Goal: Check status: Check status

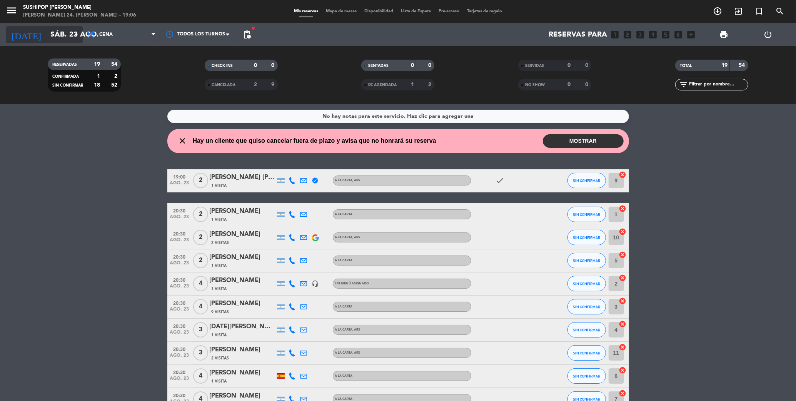
click at [57, 40] on input "sáb. 23 ago." at bounding box center [94, 35] width 94 height 17
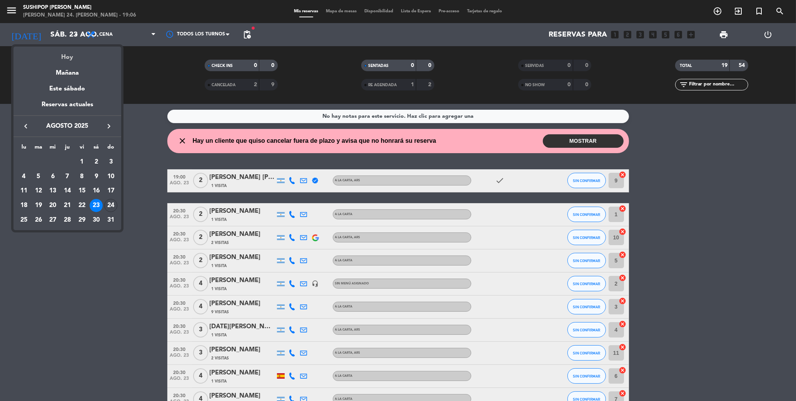
click at [67, 60] on div "Hoy" at bounding box center [67, 55] width 108 height 16
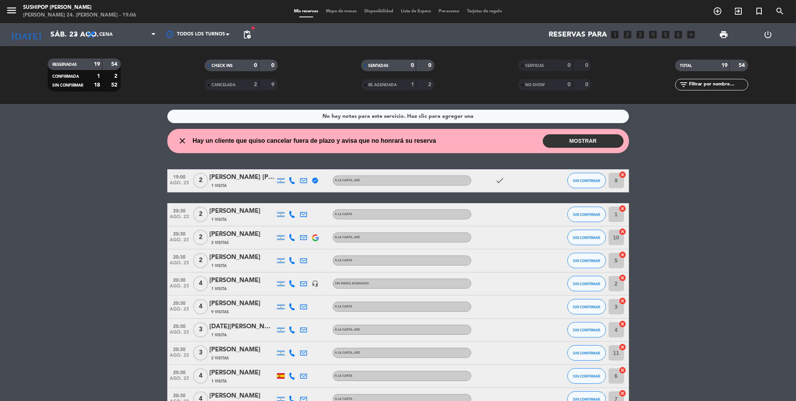
type input "dom. 24 ago."
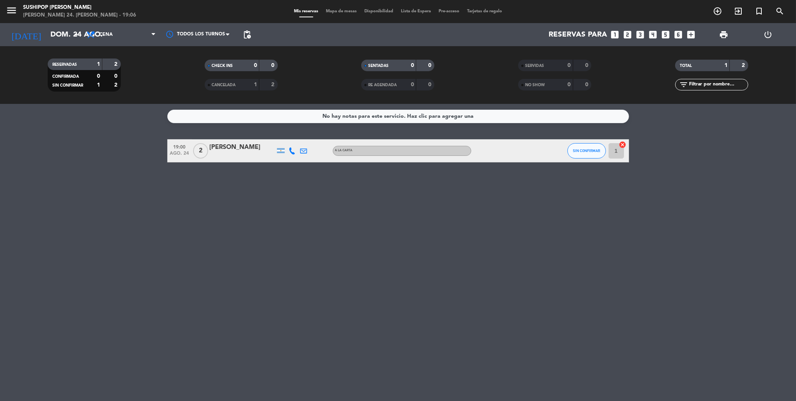
click at [225, 148] on div "[PERSON_NAME]" at bounding box center [242, 147] width 65 height 10
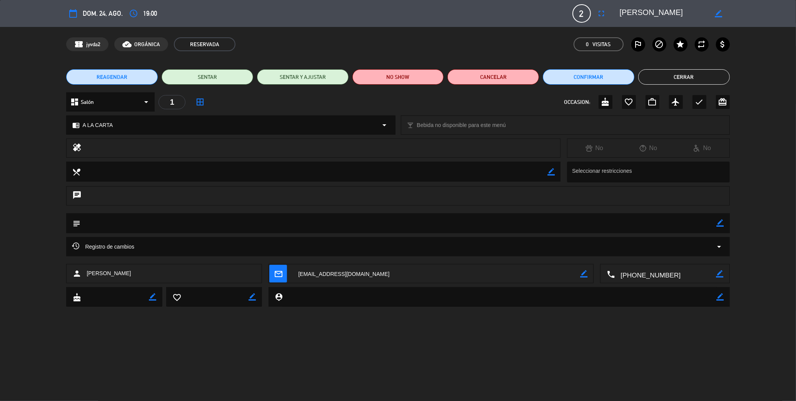
click at [654, 73] on button "Cerrar" at bounding box center [685, 76] width 92 height 15
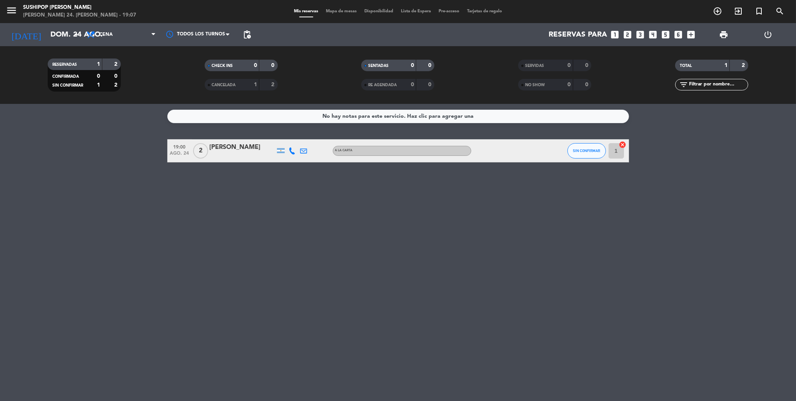
click at [230, 150] on div "[PERSON_NAME]" at bounding box center [242, 147] width 65 height 10
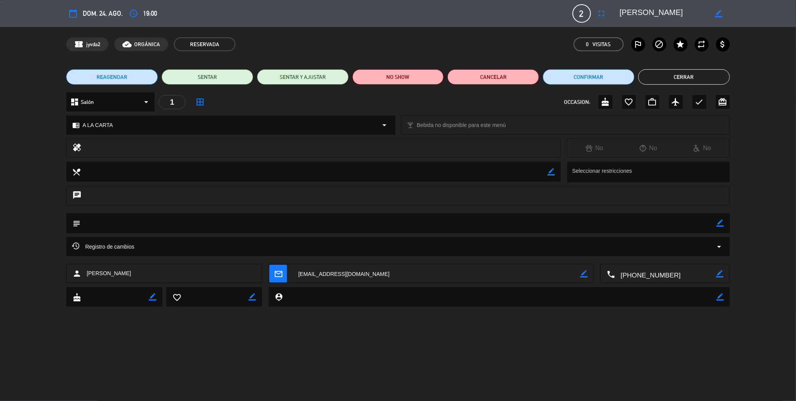
drag, startPoint x: 82, startPoint y: 125, endPoint x: 133, endPoint y: 125, distance: 51.2
click at [133, 125] on div "chrome_reader_mode A LA CARTA arrow_drop_down" at bounding box center [231, 125] width 328 height 18
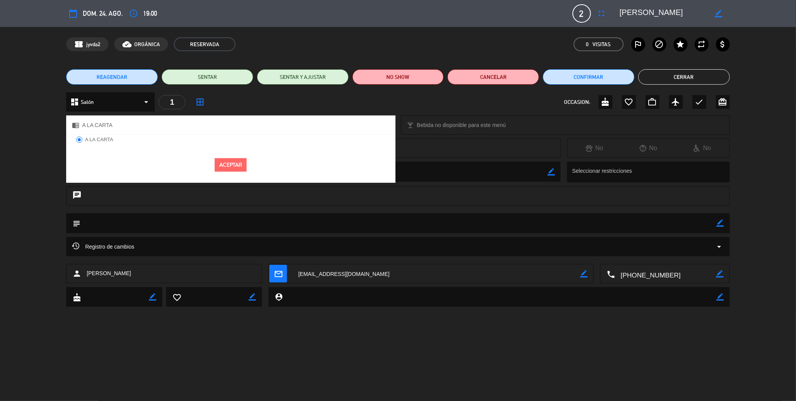
click at [697, 76] on button "Cerrar" at bounding box center [685, 76] width 92 height 15
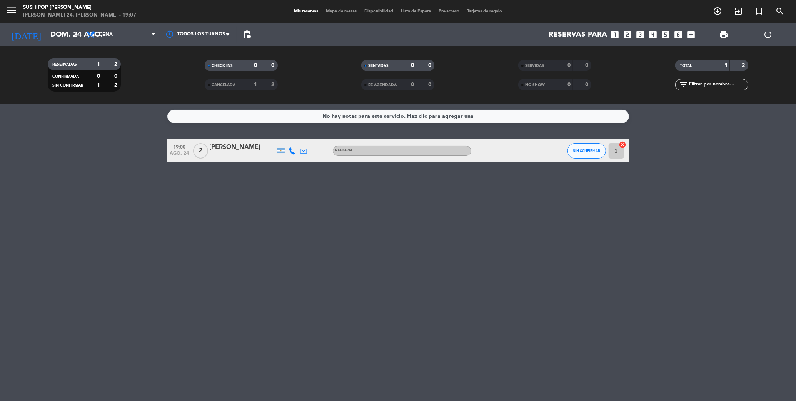
click at [555, 252] on div "No hay notas para este servicio. Haz clic para agregar una 19:00 ago. 24 2 [PER…" at bounding box center [398, 252] width 796 height 297
click at [311, 201] on div "No hay notas para este servicio. Haz clic para agregar una 19:00 ago. 24 2 [PER…" at bounding box center [398, 252] width 796 height 297
